Goal: Task Accomplishment & Management: Manage account settings

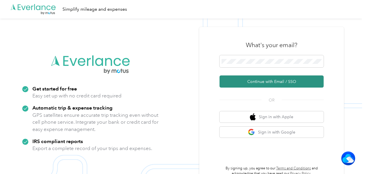
click at [261, 81] on button "Continue with Email / SSO" at bounding box center [271, 81] width 104 height 12
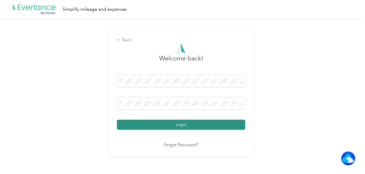
click at [190, 125] on button "Login" at bounding box center [181, 125] width 128 height 10
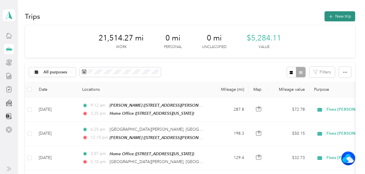
click at [332, 15] on button "New trip" at bounding box center [339, 16] width 31 height 10
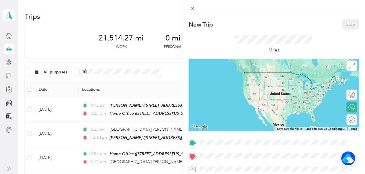
click at [245, 95] on div "Home Office 10257 Hawks Lake Drive, Fishers, 46037, Fishers, Indiana, United St…" at bounding box center [240, 94] width 58 height 12
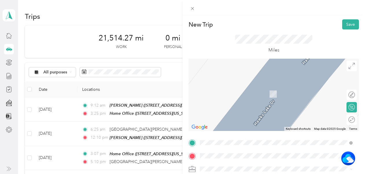
click at [247, 90] on div "Feintool Plant 1 11280 Cornell Park Drive, Blue Ash, 45242, Blue Ash, Ohio, Uni…" at bounding box center [240, 89] width 58 height 12
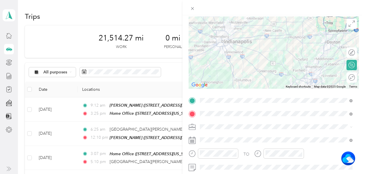
scroll to position [44, 0]
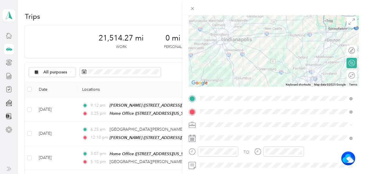
click at [356, 71] on form "New Trip Save This trip cannot be edited because it is either under review, app…" at bounding box center [273, 104] width 182 height 258
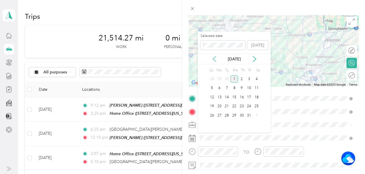
click at [214, 59] on icon at bounding box center [214, 59] width 6 height 6
click at [227, 114] on div "30" at bounding box center [227, 115] width 8 height 7
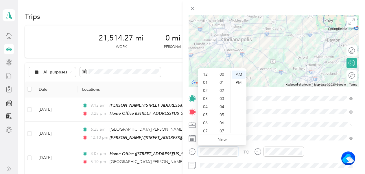
scroll to position [35, 0]
click at [206, 112] on div "09" at bounding box center [206, 113] width 14 height 8
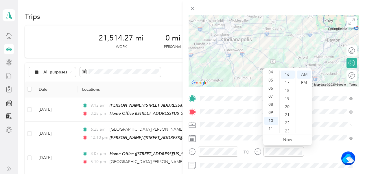
scroll to position [23, 0]
click at [270, 75] on div "03" at bounding box center [271, 76] width 14 height 8
click at [288, 72] on div "00" at bounding box center [288, 72] width 14 height 8
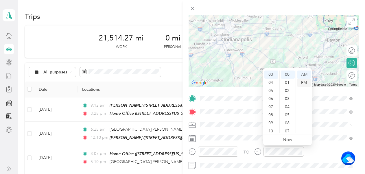
click at [303, 83] on div "PM" at bounding box center [304, 83] width 14 height 8
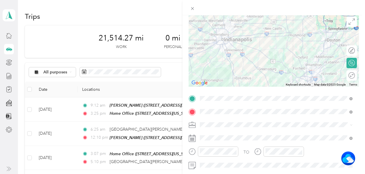
click at [239, 120] on div "TO Add photo" at bounding box center [273, 164] width 170 height 140
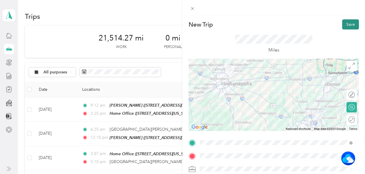
click at [344, 24] on button "Save" at bounding box center [350, 24] width 17 height 10
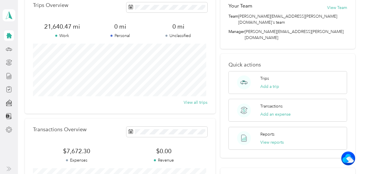
scroll to position [27, 0]
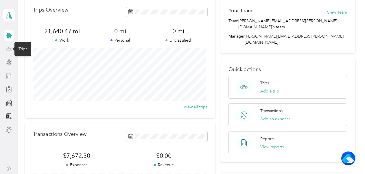
click at [10, 49] on icon at bounding box center [9, 49] width 6 height 6
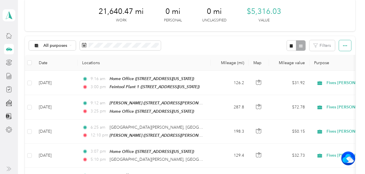
click at [343, 45] on icon "button" at bounding box center [345, 46] width 4 height 4
click at [266, 47] on div "All purposes Filters" at bounding box center [190, 45] width 330 height 19
click at [84, 45] on rect at bounding box center [84, 45] width 1 height 1
click at [9, 76] on icon at bounding box center [9, 76] width 6 height 6
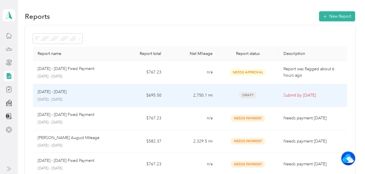
click at [248, 95] on span "Draft" at bounding box center [247, 95] width 17 height 7
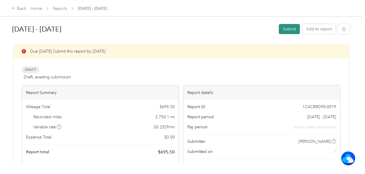
click at [286, 27] on button "Submit" at bounding box center [289, 29] width 21 height 10
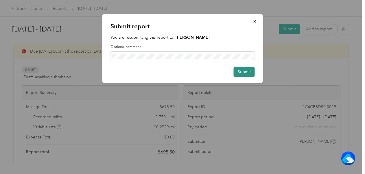
click at [241, 72] on button "Submit" at bounding box center [244, 72] width 21 height 10
